Goal: Task Accomplishment & Management: Manage account settings

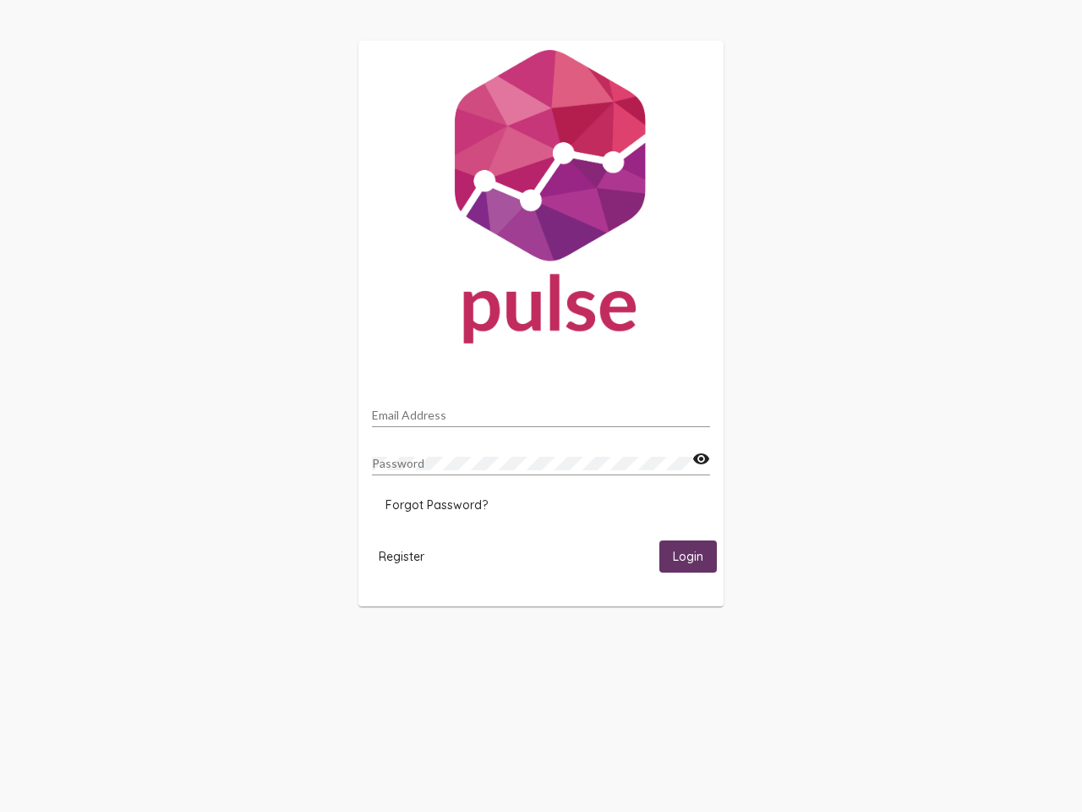
click at [541, 410] on input "Email Address" at bounding box center [541, 415] width 338 height 14
click at [701, 459] on mat-icon "visibility" at bounding box center [702, 459] width 18 height 20
click at [436, 505] on span "Forgot Password?" at bounding box center [437, 504] width 102 height 15
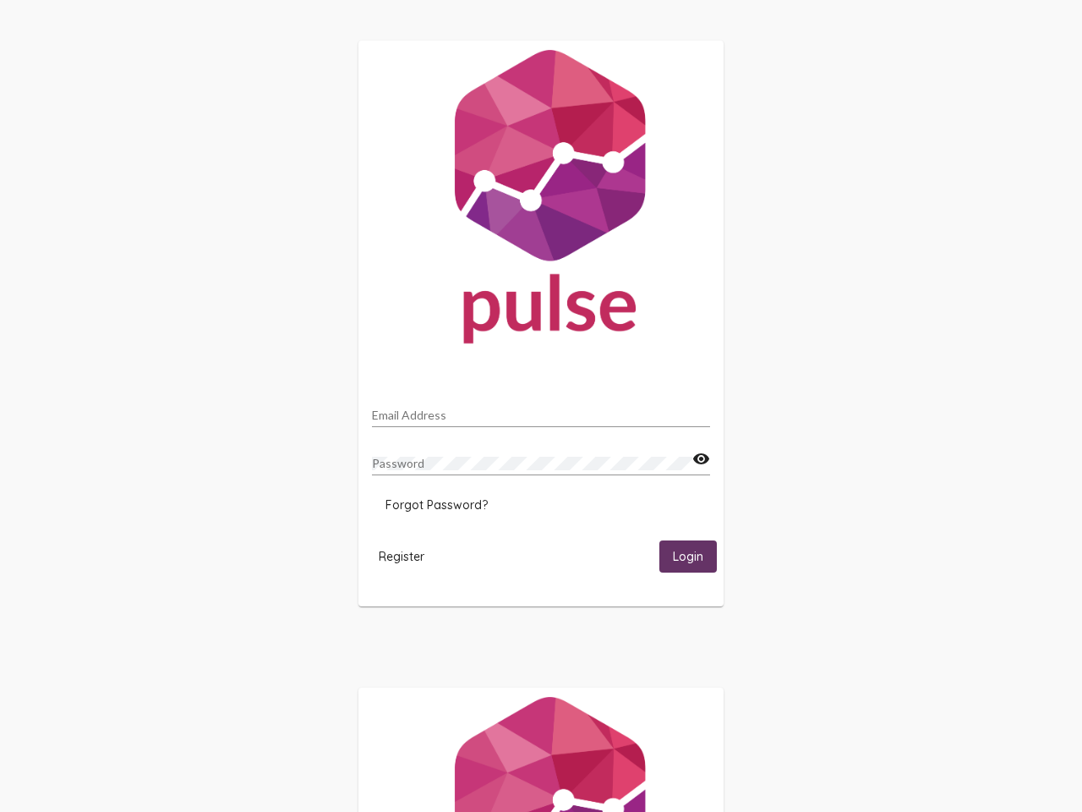
click at [402, 556] on span "Register" at bounding box center [402, 556] width 46 height 15
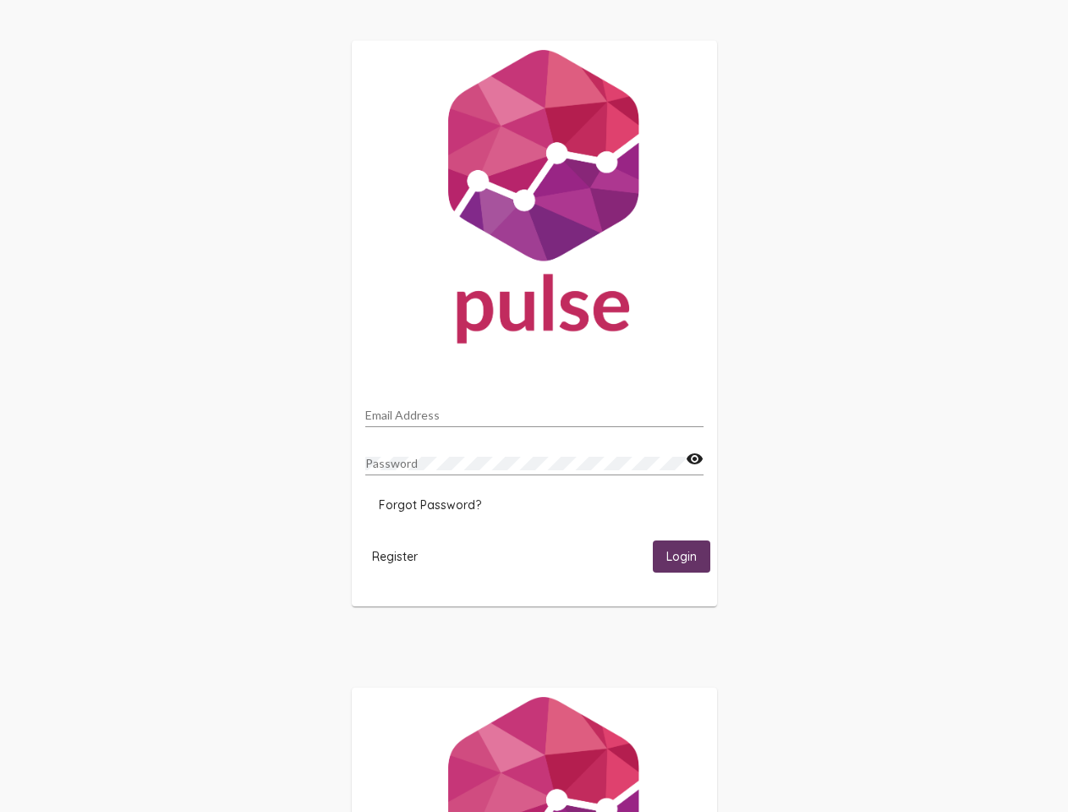
click at [688, 556] on span "Login" at bounding box center [681, 557] width 30 height 15
